Goal: Transaction & Acquisition: Purchase product/service

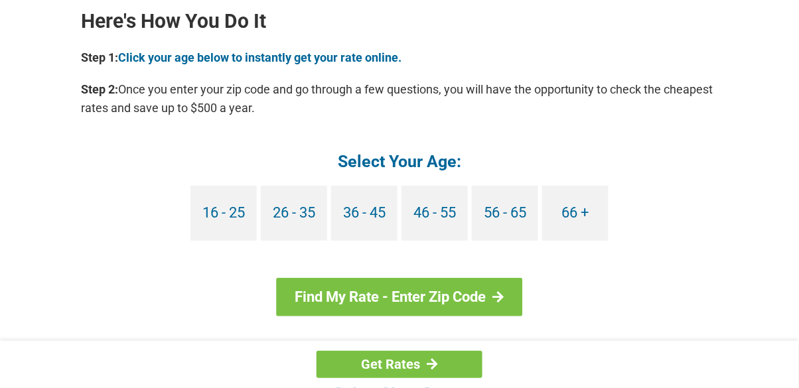
scroll to position [1221, 0]
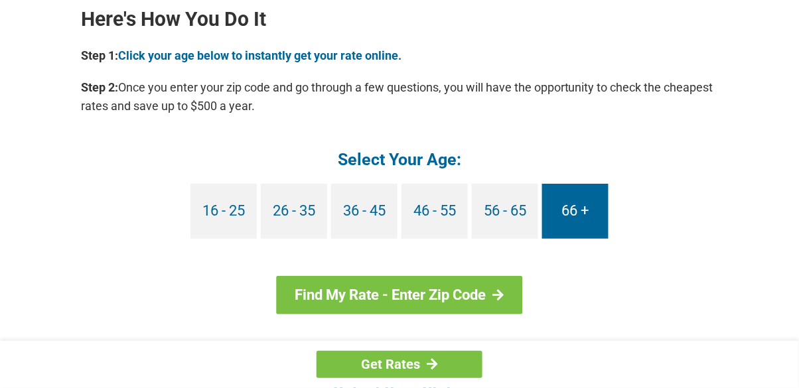
click at [588, 206] on link "66 +" at bounding box center [575, 211] width 66 height 55
click at [589, 205] on link "66 +" at bounding box center [575, 211] width 66 height 55
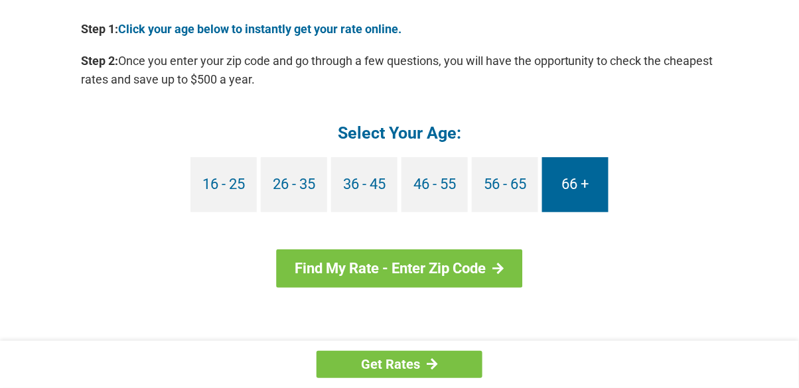
scroll to position [1284, 0]
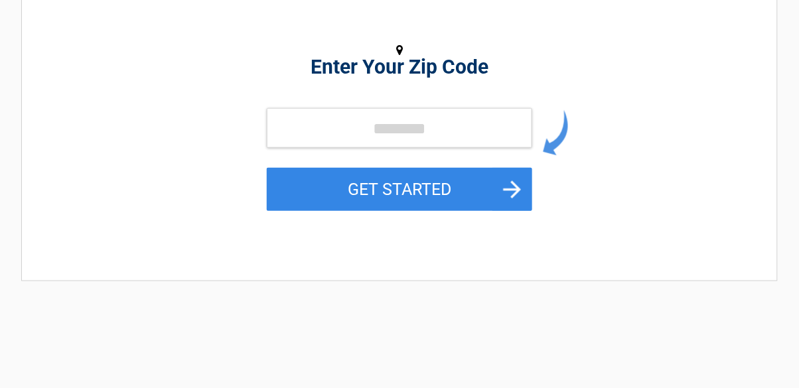
scroll to position [201, 0]
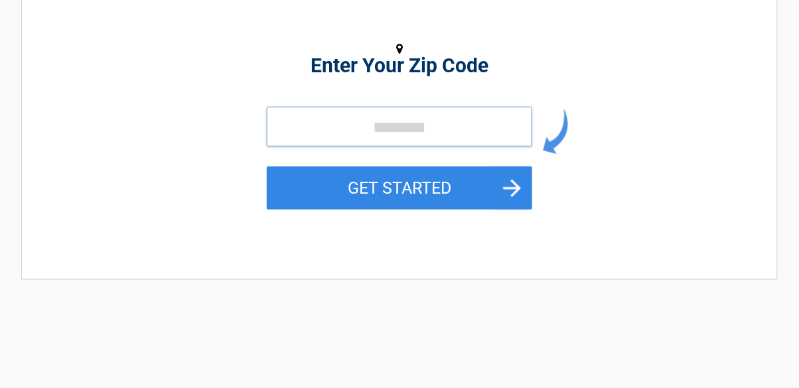
click at [341, 132] on input "tel" at bounding box center [399, 127] width 265 height 40
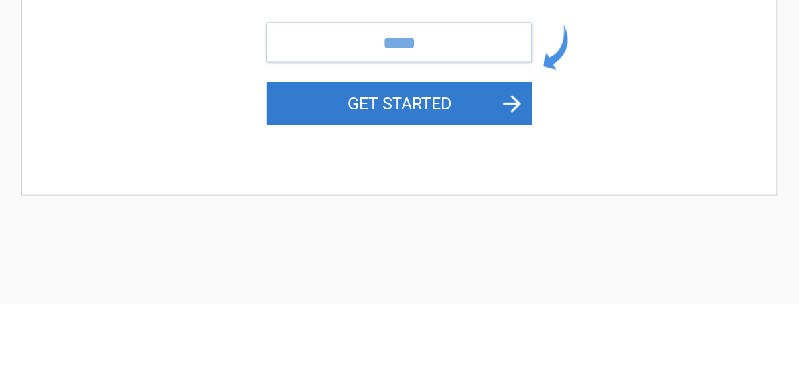
type input "*****"
click at [506, 193] on button "GET STARTED" at bounding box center [399, 188] width 265 height 43
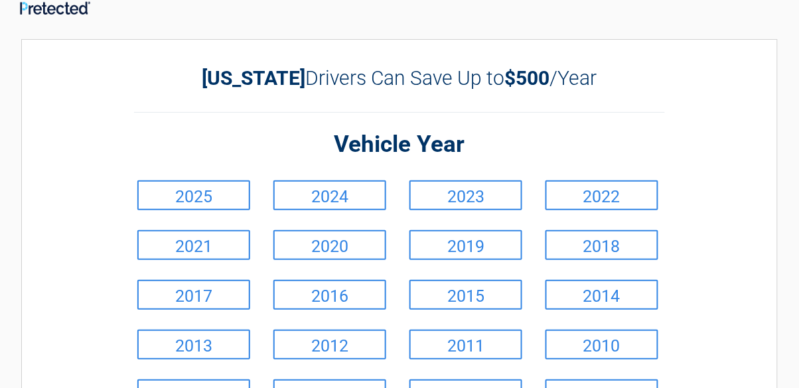
scroll to position [0, 0]
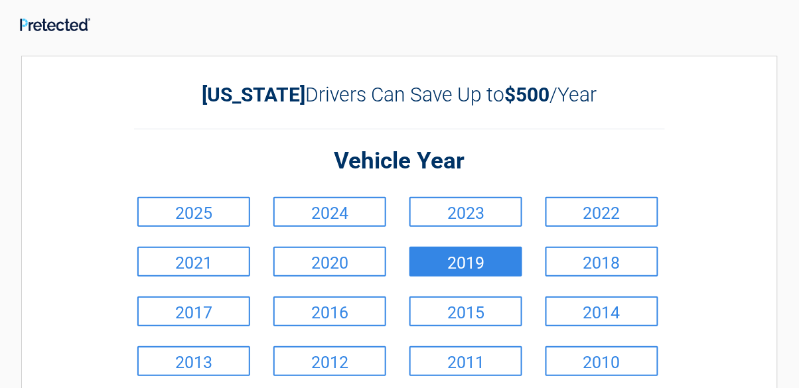
click at [602, 260] on link "2018" at bounding box center [601, 262] width 113 height 30
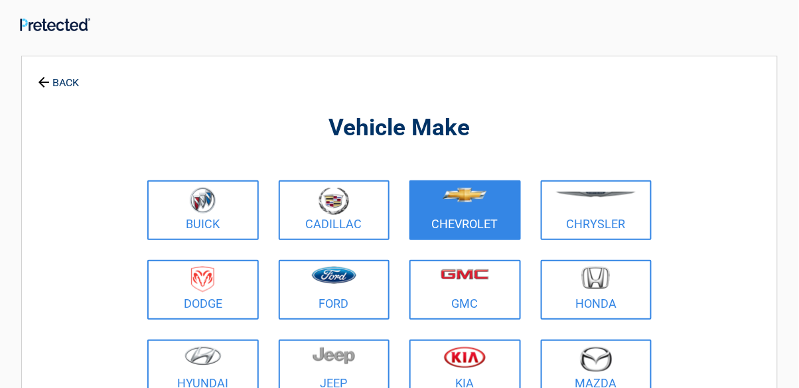
click at [490, 213] on figure at bounding box center [465, 202] width 96 height 30
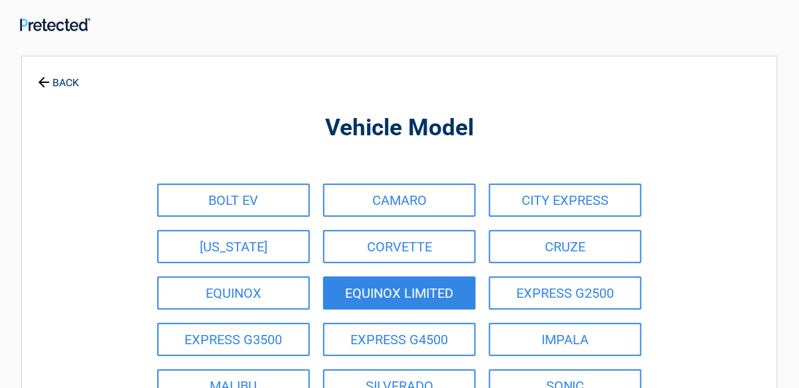
click at [471, 289] on link "EQUINOX LIMITED" at bounding box center [399, 293] width 153 height 33
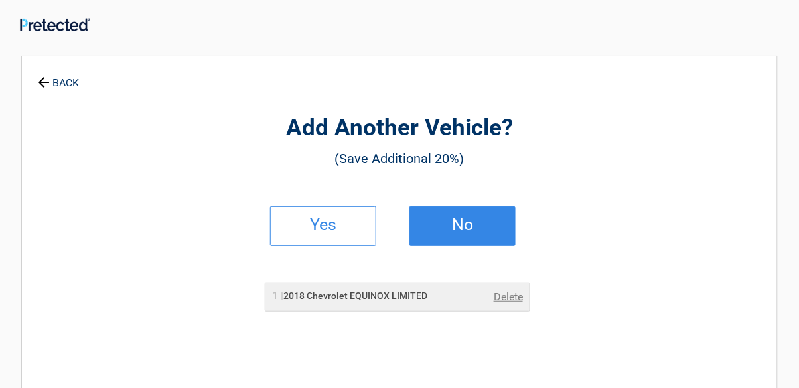
click at [497, 235] on link "No" at bounding box center [462, 226] width 106 height 40
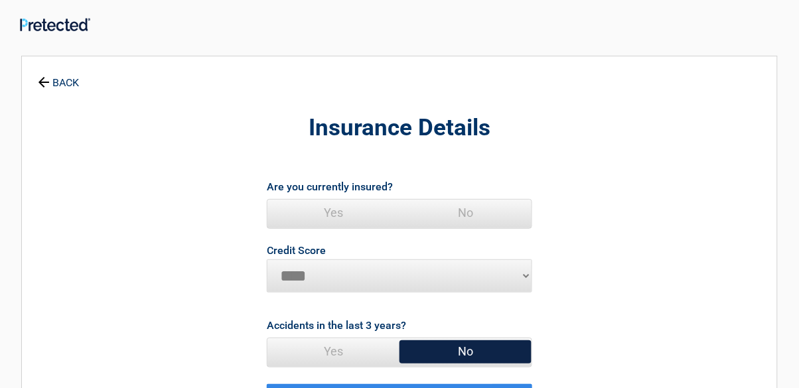
click at [373, 214] on span "Yes" at bounding box center [333, 213] width 132 height 27
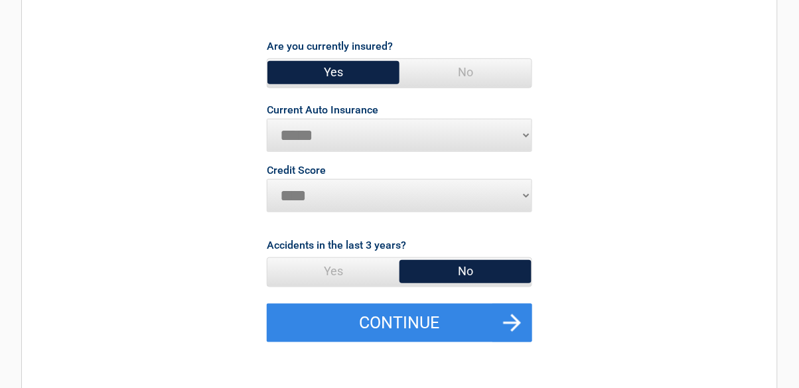
scroll to position [145, 0]
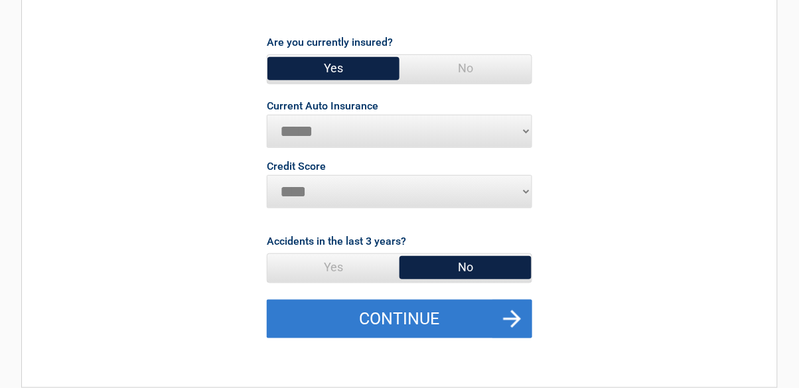
click at [498, 319] on button "Continue" at bounding box center [399, 319] width 265 height 38
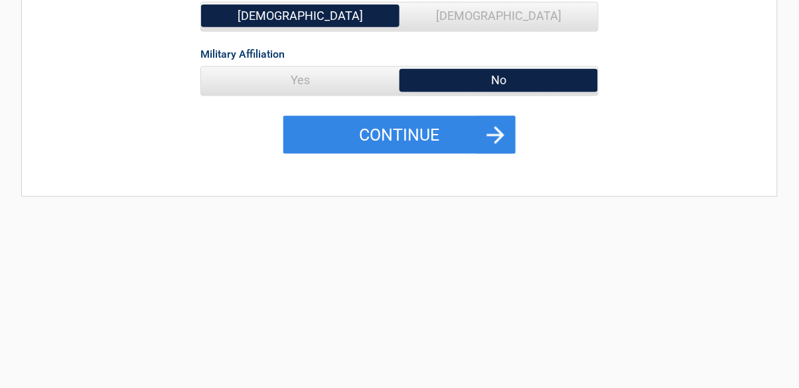
scroll to position [273, 0]
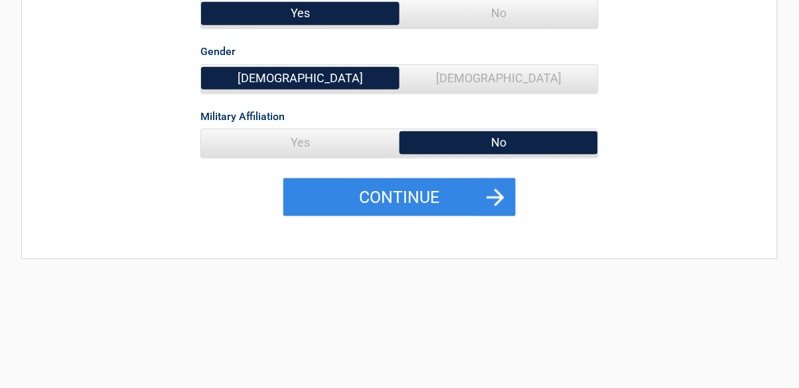
click at [502, 169] on div "Homeowner Yes No Married Yes No Gender [DEMOGRAPHIC_DATA] [DEMOGRAPHIC_DATA] Mi…" at bounding box center [399, 41] width 398 height 275
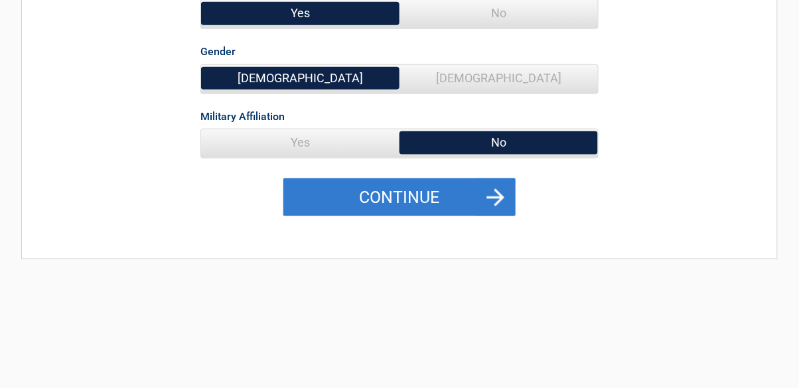
click at [489, 189] on button "Continue" at bounding box center [399, 197] width 232 height 38
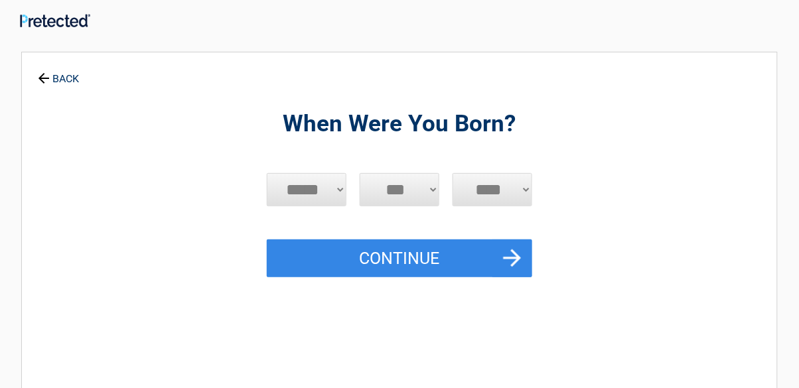
scroll to position [0, 0]
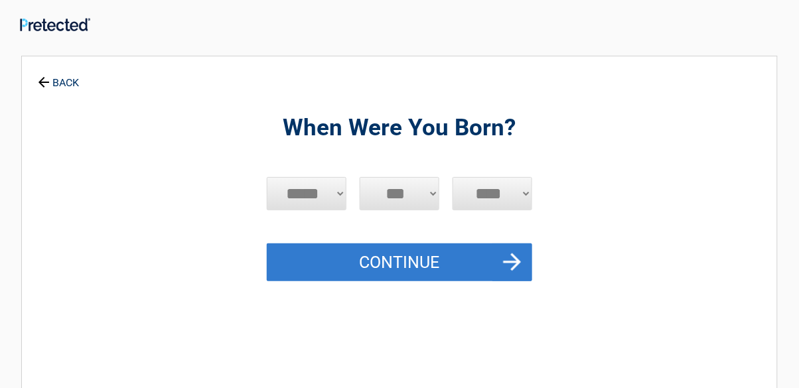
click at [489, 253] on button "Continue" at bounding box center [399, 262] width 265 height 38
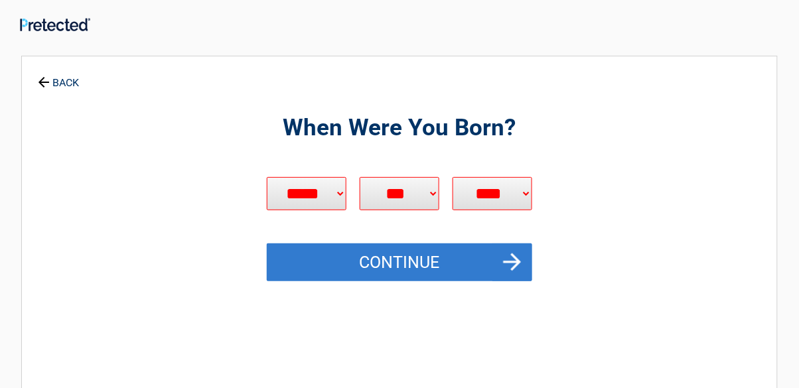
click at [480, 257] on button "Continue" at bounding box center [399, 262] width 265 height 38
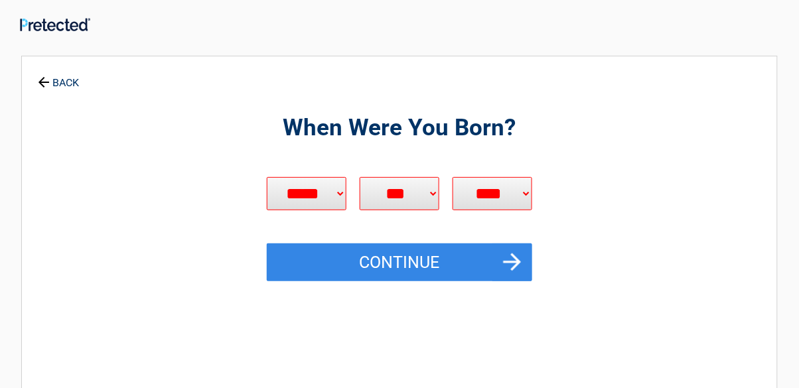
click at [519, 194] on select "**** **** **** **** **** **** **** **** **** **** **** **** **** **** **** ****…" at bounding box center [492, 193] width 80 height 33
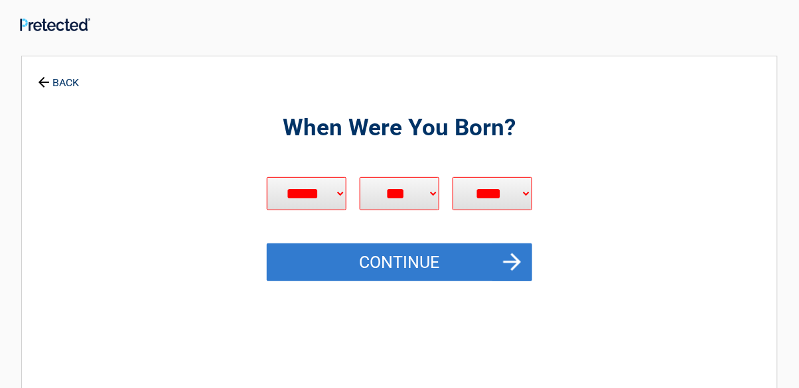
click at [480, 265] on button "Continue" at bounding box center [399, 262] width 265 height 38
